Goal: Task Accomplishment & Management: Manage account settings

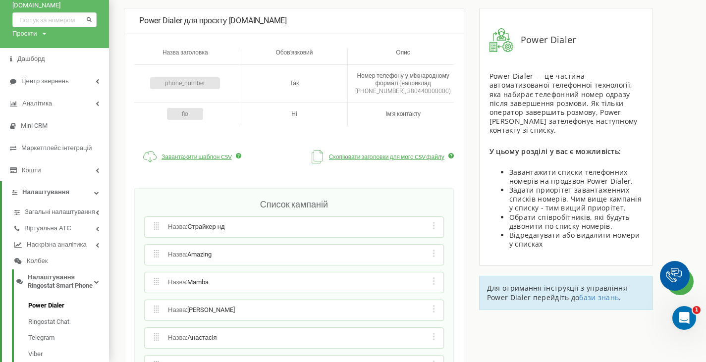
scroll to position [149, 0]
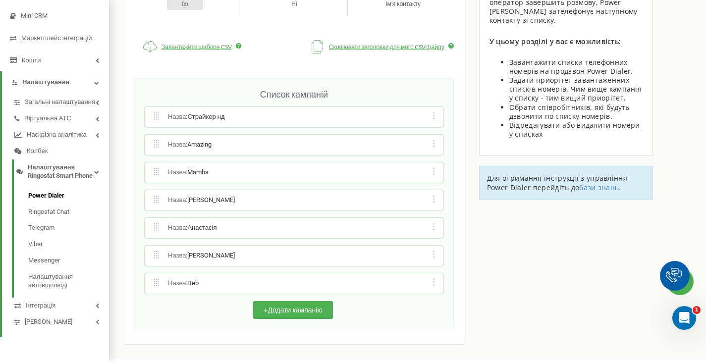
click at [433, 144] on div "Редагувати назву кампанії Редагувати список номерів кампанії Редагувати список …" at bounding box center [433, 145] width 9 height 10
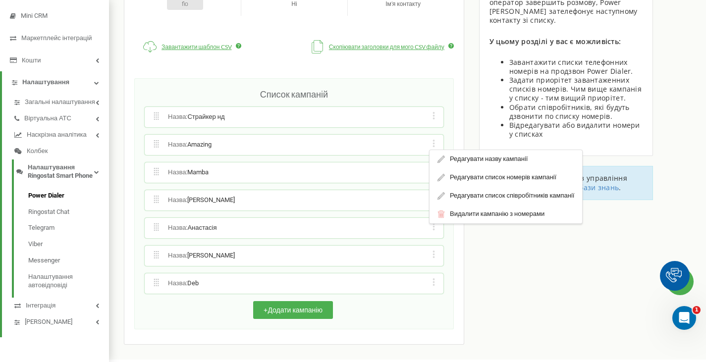
click at [432, 116] on div "Редагувати назву кампанії Редагувати список номерів кампанії Редагувати список …" at bounding box center [433, 117] width 9 height 10
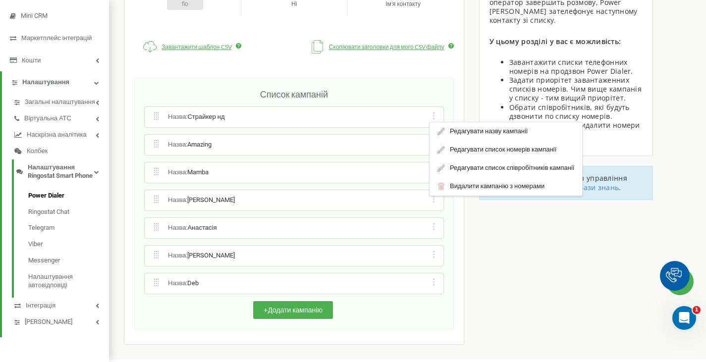
click at [386, 135] on div "Назва : Amazing Редагувати назву кампанії Редагувати список номерів кампанії Ре…" at bounding box center [294, 145] width 299 height 20
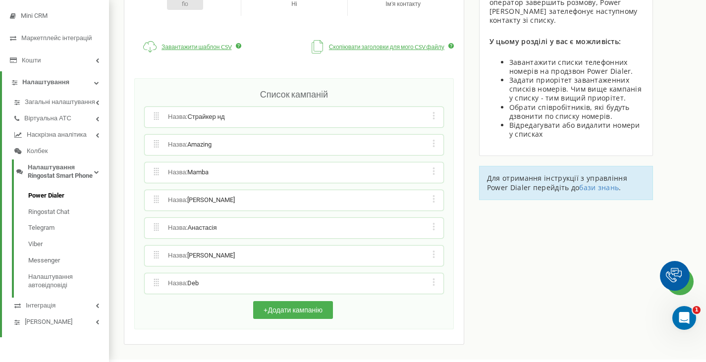
click at [429, 144] on div "Редагувати назву кампанії Редагувати список номерів кампанії Редагувати список …" at bounding box center [433, 145] width 9 height 10
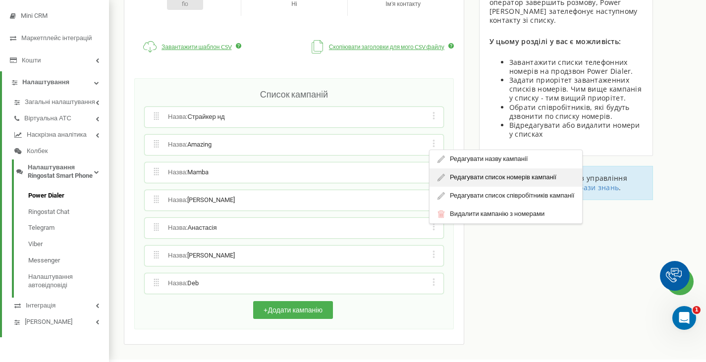
click at [445, 171] on div "Редагувати список номерів кампанії" at bounding box center [506, 177] width 153 height 18
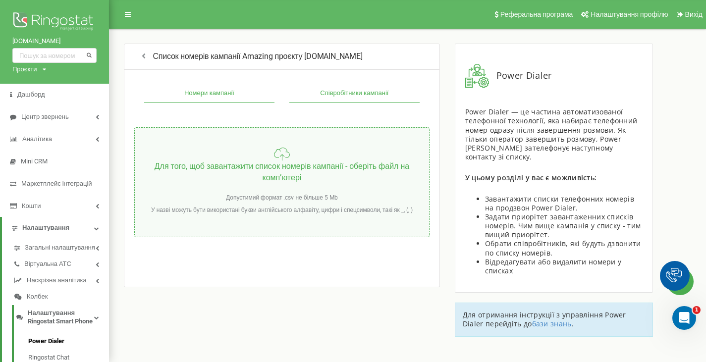
click at [335, 94] on button "Співробітники кампанії" at bounding box center [354, 94] width 130 height 18
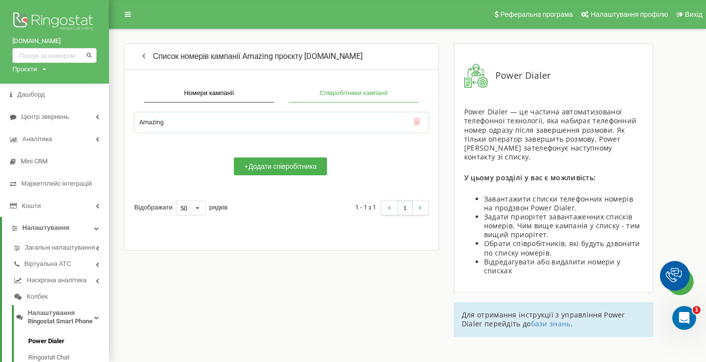
click at [414, 120] on icon at bounding box center [416, 121] width 7 height 7
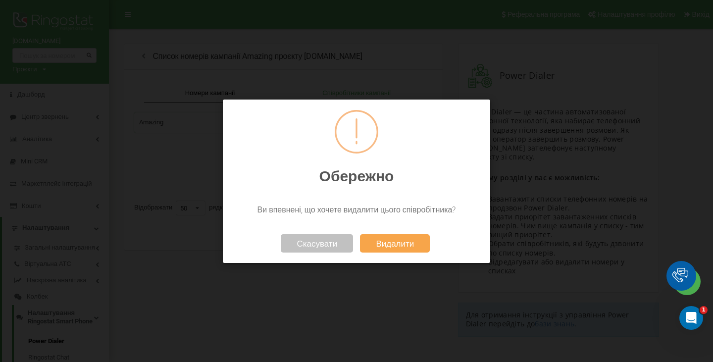
click at [396, 248] on button "Видалити" at bounding box center [395, 243] width 70 height 18
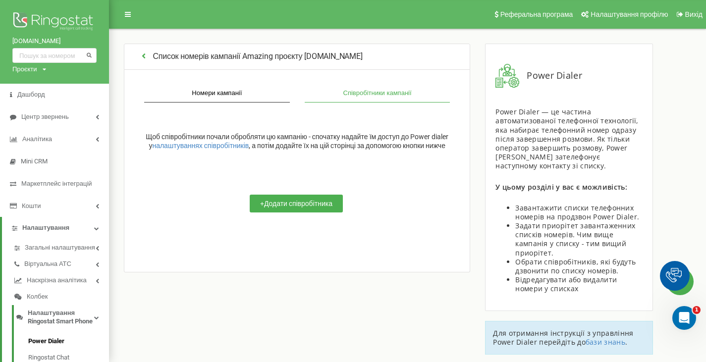
click at [139, 53] on div "Список номерів кампанії Amazing проєкту [DOMAIN_NAME]" at bounding box center [297, 57] width 346 height 26
click at [144, 57] on icon "button" at bounding box center [143, 56] width 9 height 8
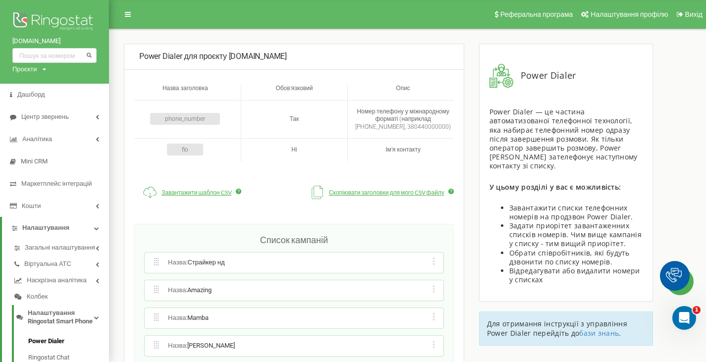
click at [429, 293] on div "Редагувати назву кампанії Редагувати список номерів кампанії Редагувати список …" at bounding box center [433, 290] width 9 height 10
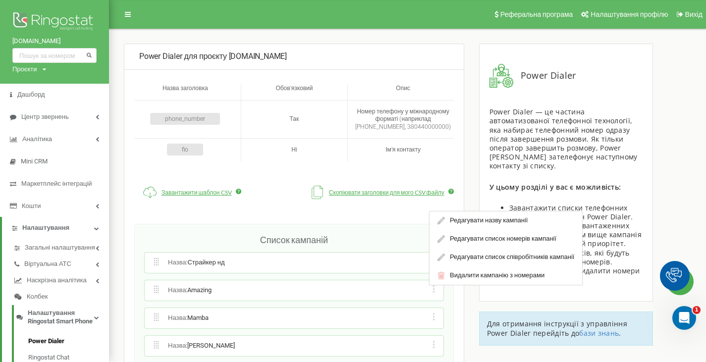
click at [417, 262] on div "Назва : Страйкер нд Редагувати назву кампанії Редагувати список номерів кампані…" at bounding box center [294, 263] width 299 height 20
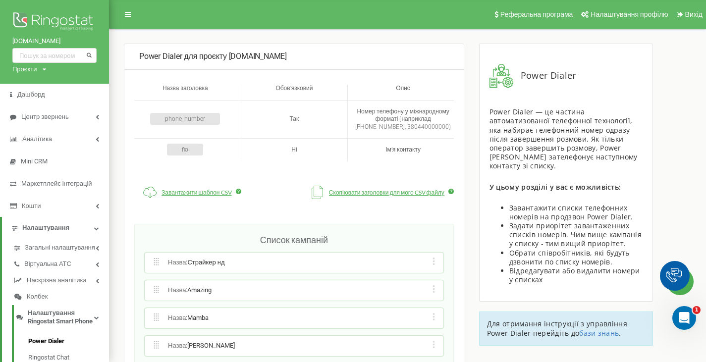
click at [429, 259] on div "Редагувати назву кампанії Редагувати список номерів кампанії Редагувати список …" at bounding box center [433, 263] width 9 height 10
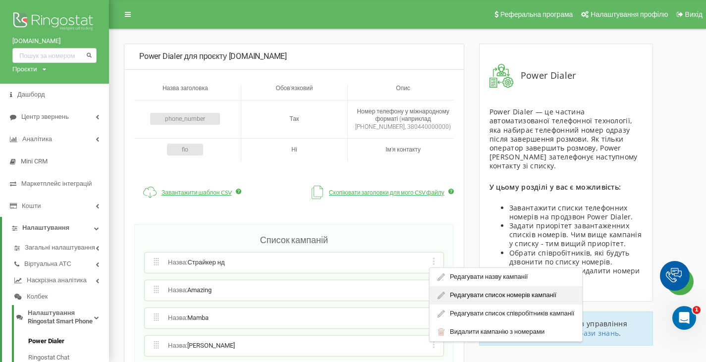
click at [449, 299] on div "Редагувати список номерів кампанії" at bounding box center [506, 295] width 153 height 18
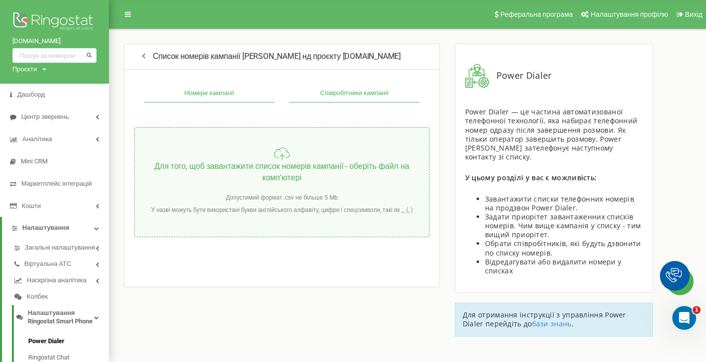
click at [345, 101] on button "Співробітники кампанії" at bounding box center [354, 94] width 130 height 18
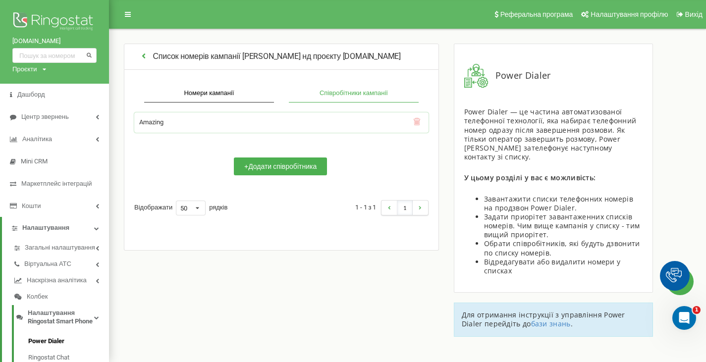
click at [143, 56] on icon "button" at bounding box center [143, 56] width 9 height 8
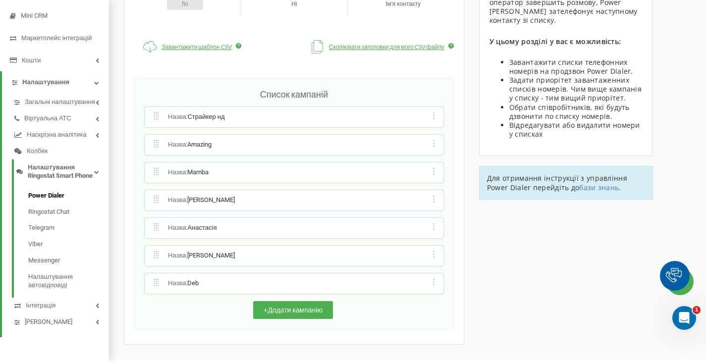
scroll to position [149, 0]
click at [433, 143] on div "Редагувати назву кампанії Редагувати список номерів кампанії Редагувати список …" at bounding box center [433, 145] width 9 height 10
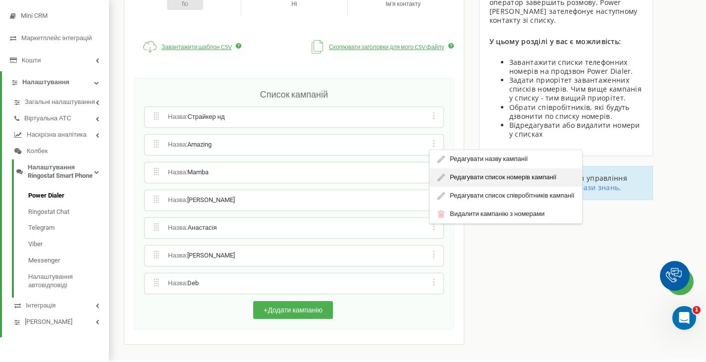
click at [451, 173] on div "Редагувати список номерів кампанії" at bounding box center [506, 177] width 153 height 18
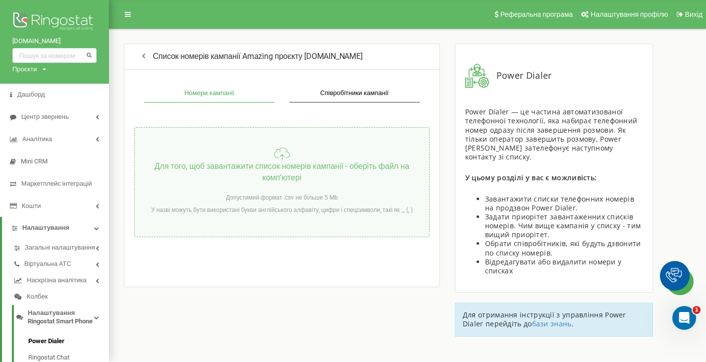
click at [307, 143] on div "Для того, щоб завантажити список номерів кампанії - оберіть файл на компʼютері …" at bounding box center [281, 182] width 295 height 110
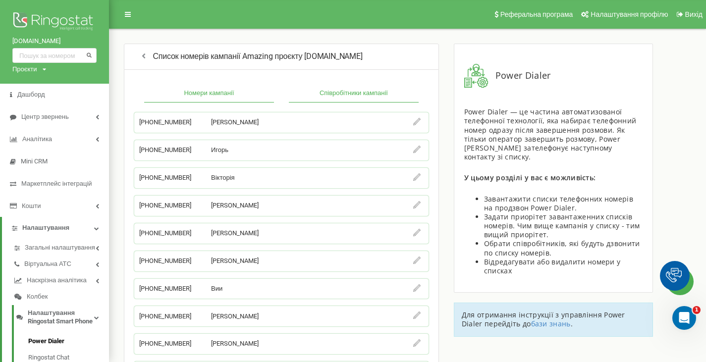
click at [342, 96] on button "Співробітники кампанії" at bounding box center [354, 94] width 130 height 18
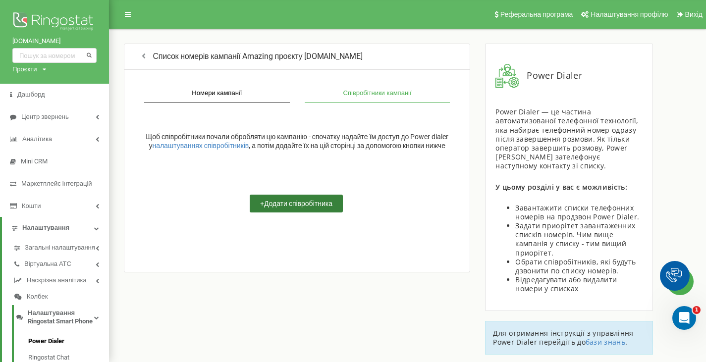
click at [290, 212] on button "+ Додати співробітника" at bounding box center [296, 204] width 93 height 18
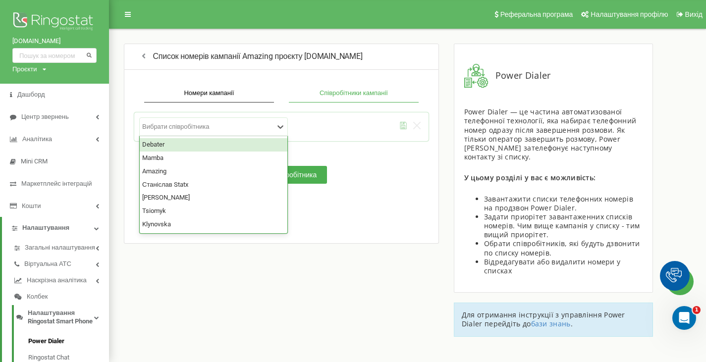
click at [248, 128] on div at bounding box center [208, 126] width 132 height 8
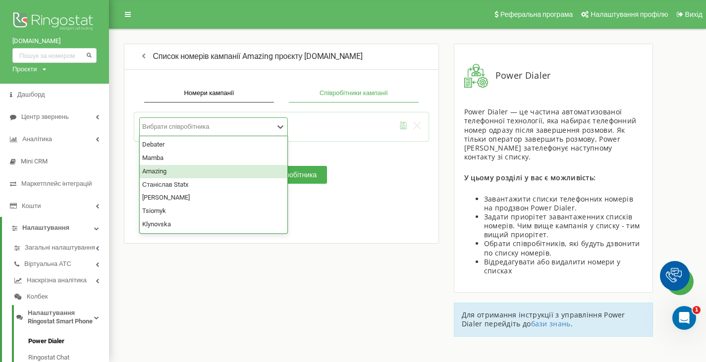
click at [184, 171] on div "Amazing" at bounding box center [214, 171] width 148 height 13
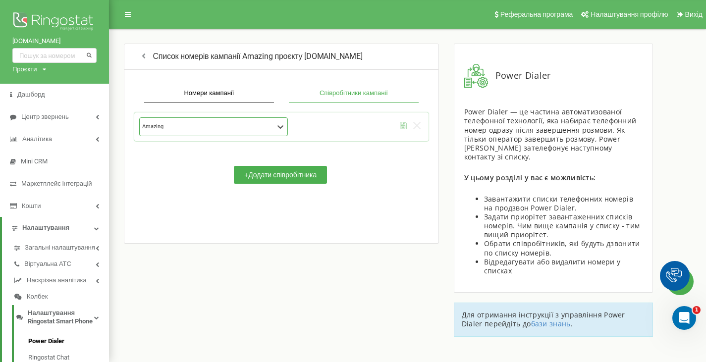
click at [404, 124] on icon "submit" at bounding box center [403, 125] width 6 height 7
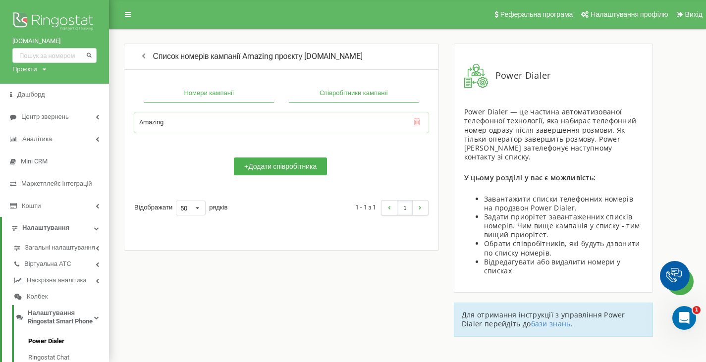
click at [215, 99] on button "Номери кампанії" at bounding box center [209, 94] width 130 height 18
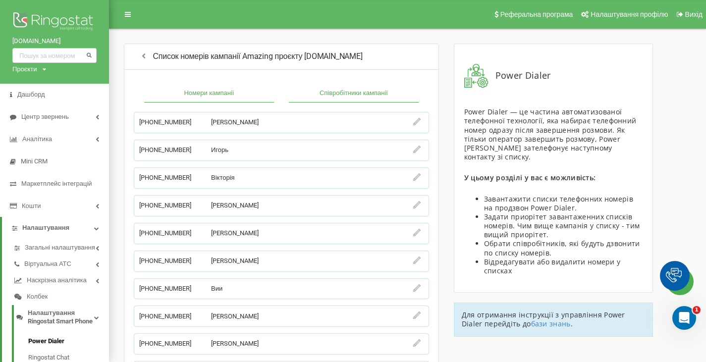
click at [368, 99] on button "Співробітники кампанії" at bounding box center [354, 94] width 130 height 18
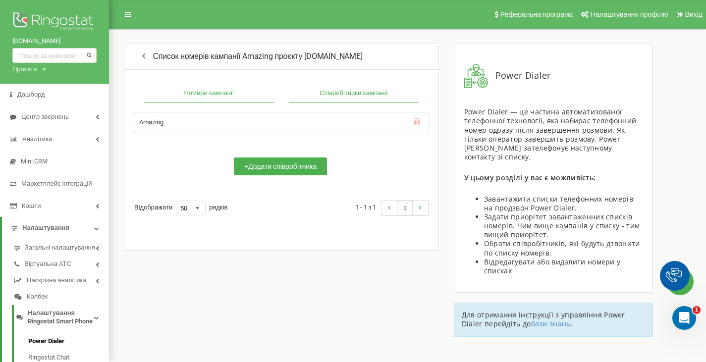
click at [183, 91] on button "Номери кампанії" at bounding box center [209, 94] width 130 height 18
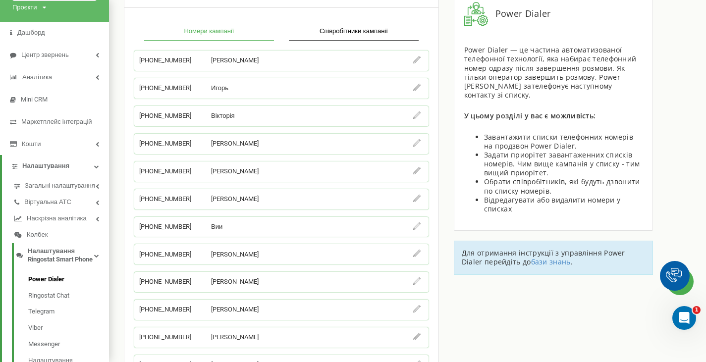
scroll to position [52, 0]
